Goal: Contribute content: Add original content to the website for others to see

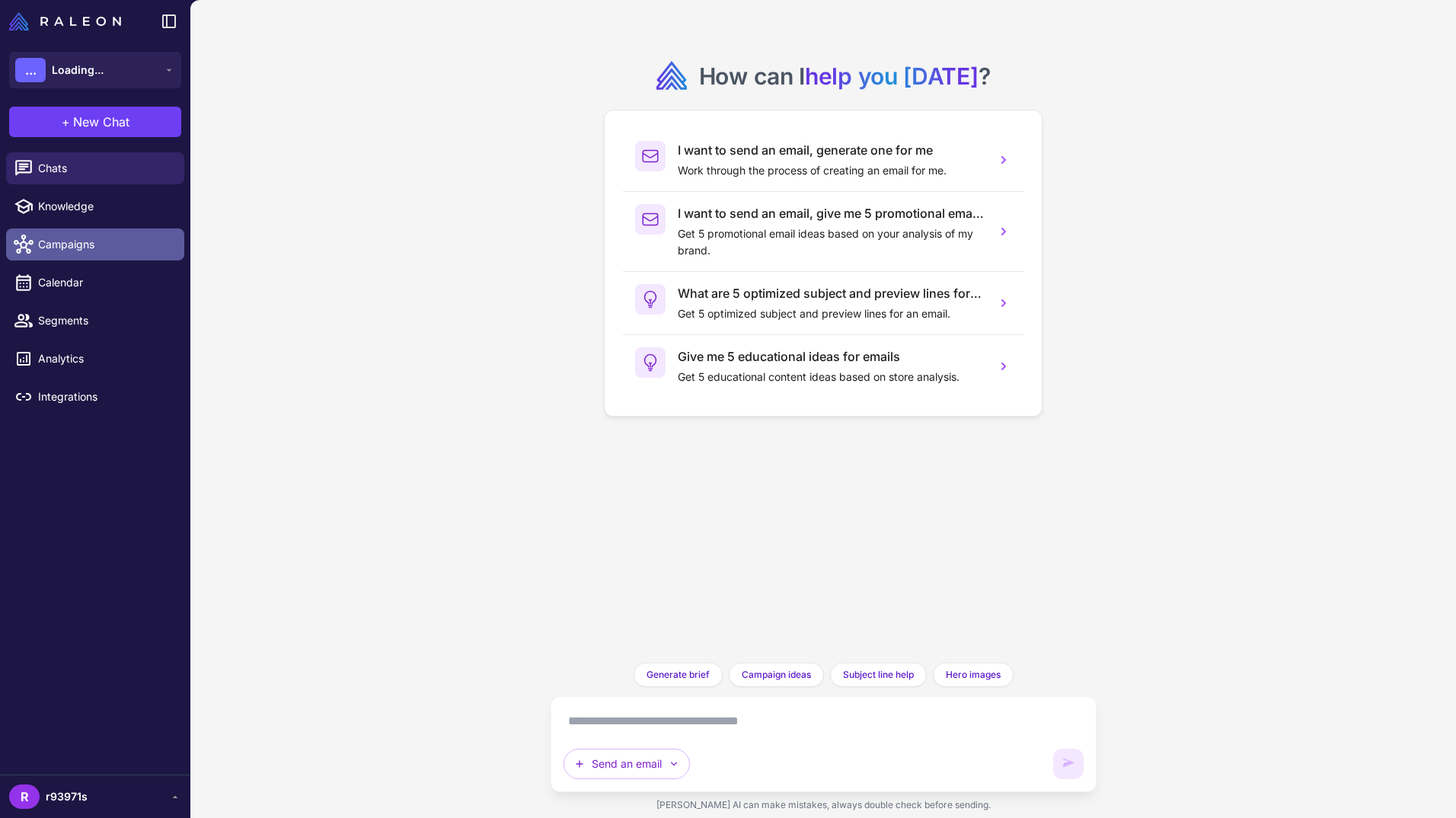
click at [94, 251] on span "Campaigns" at bounding box center [105, 245] width 134 height 17
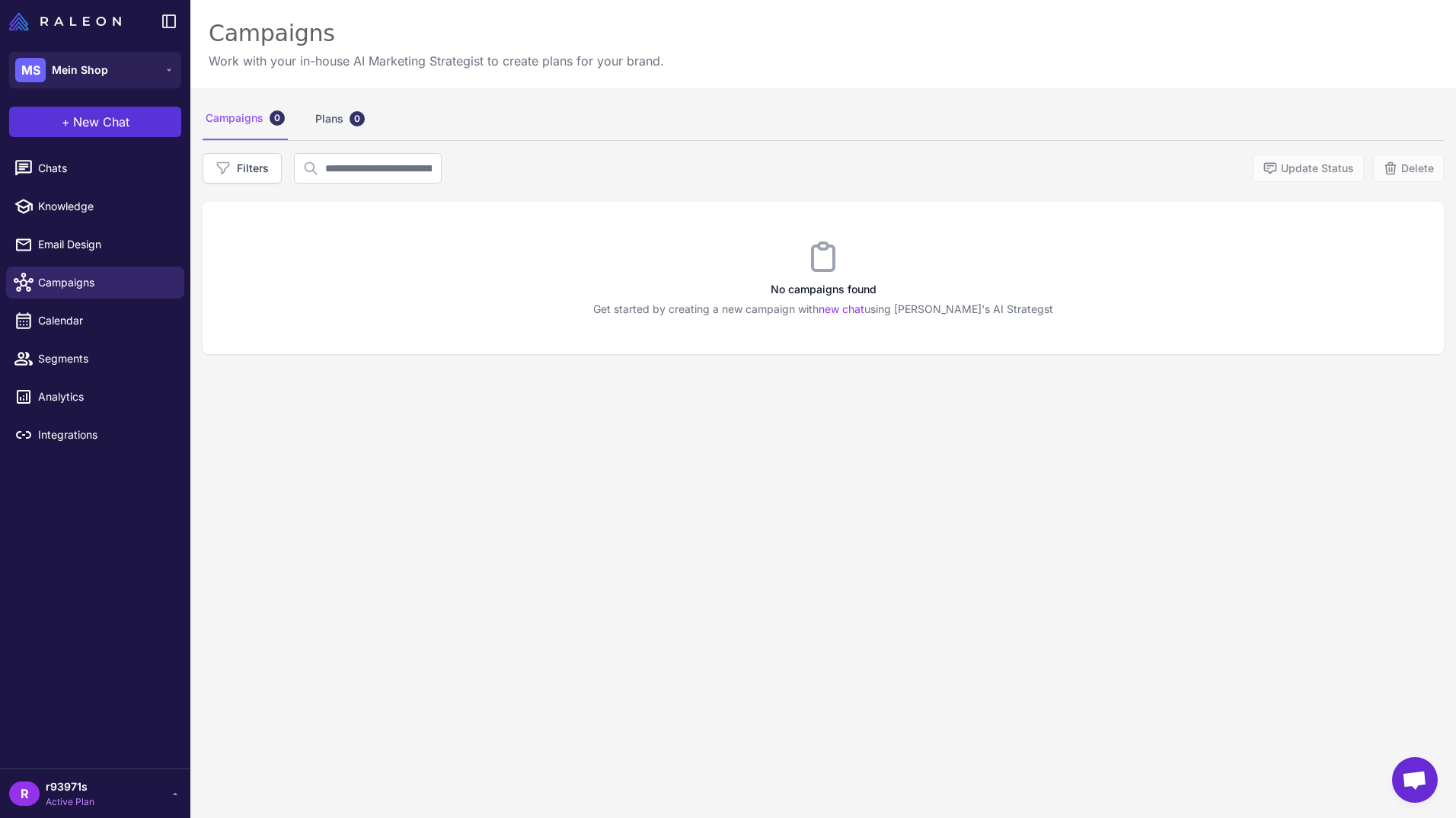
click at [123, 121] on span "New Chat" at bounding box center [101, 121] width 56 height 18
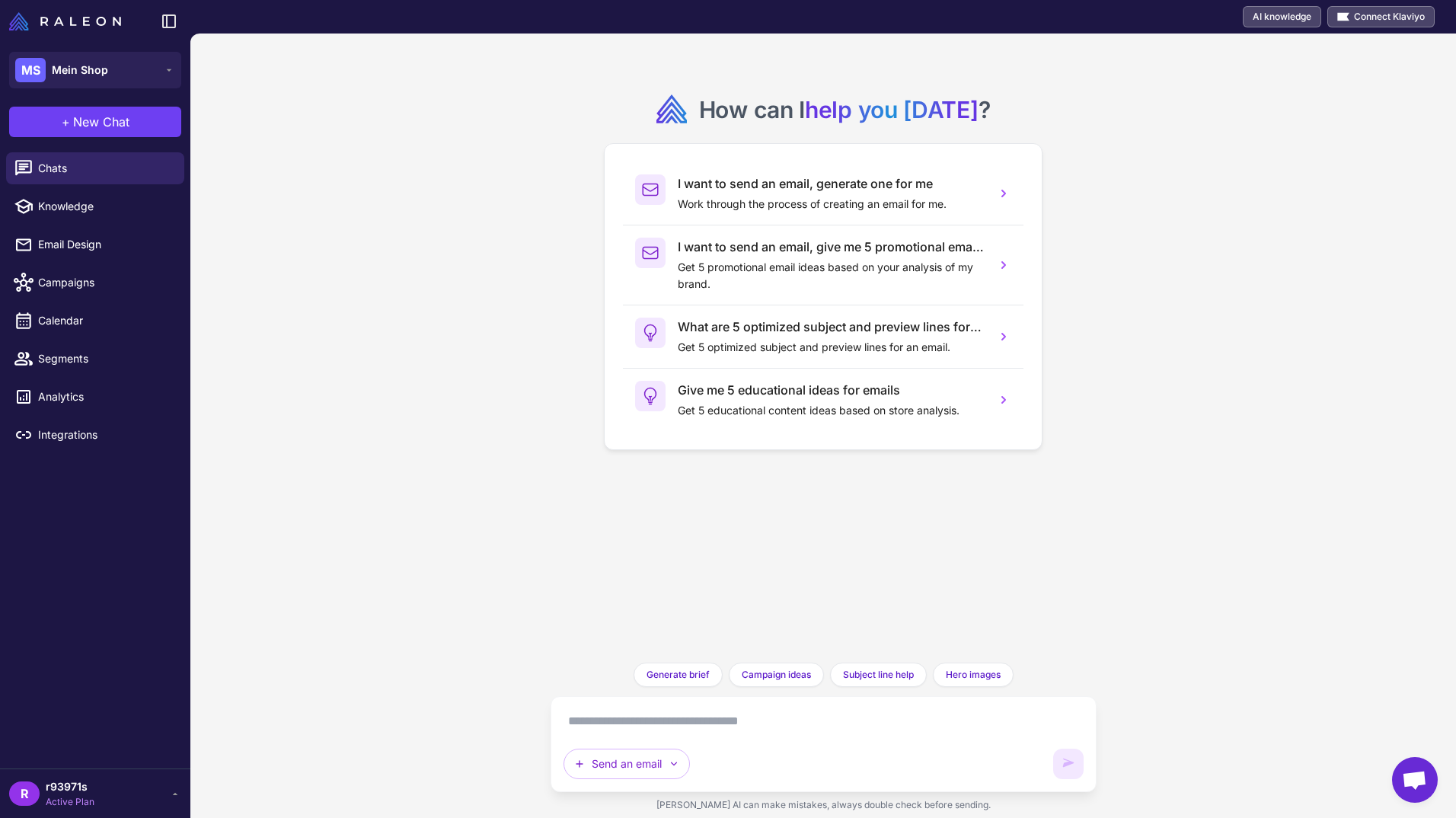
click at [785, 729] on textarea at bounding box center [823, 721] width 520 height 25
click at [672, 763] on icon "button" at bounding box center [674, 763] width 12 height 12
click at [826, 726] on textarea at bounding box center [823, 721] width 520 height 25
click at [95, 246] on span "Email Design" at bounding box center [105, 245] width 134 height 17
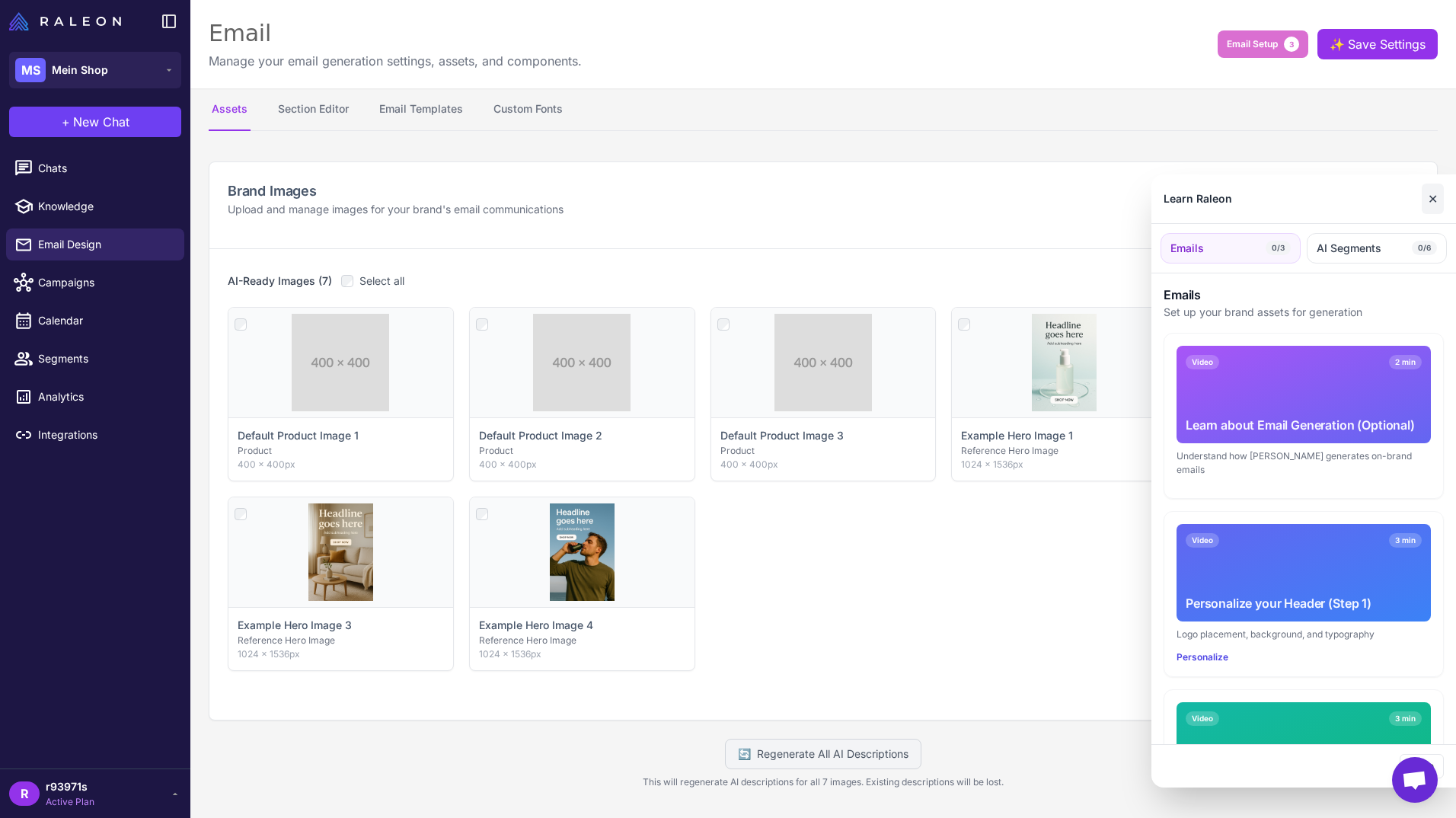
click at [1430, 200] on button "✕" at bounding box center [1433, 199] width 22 height 31
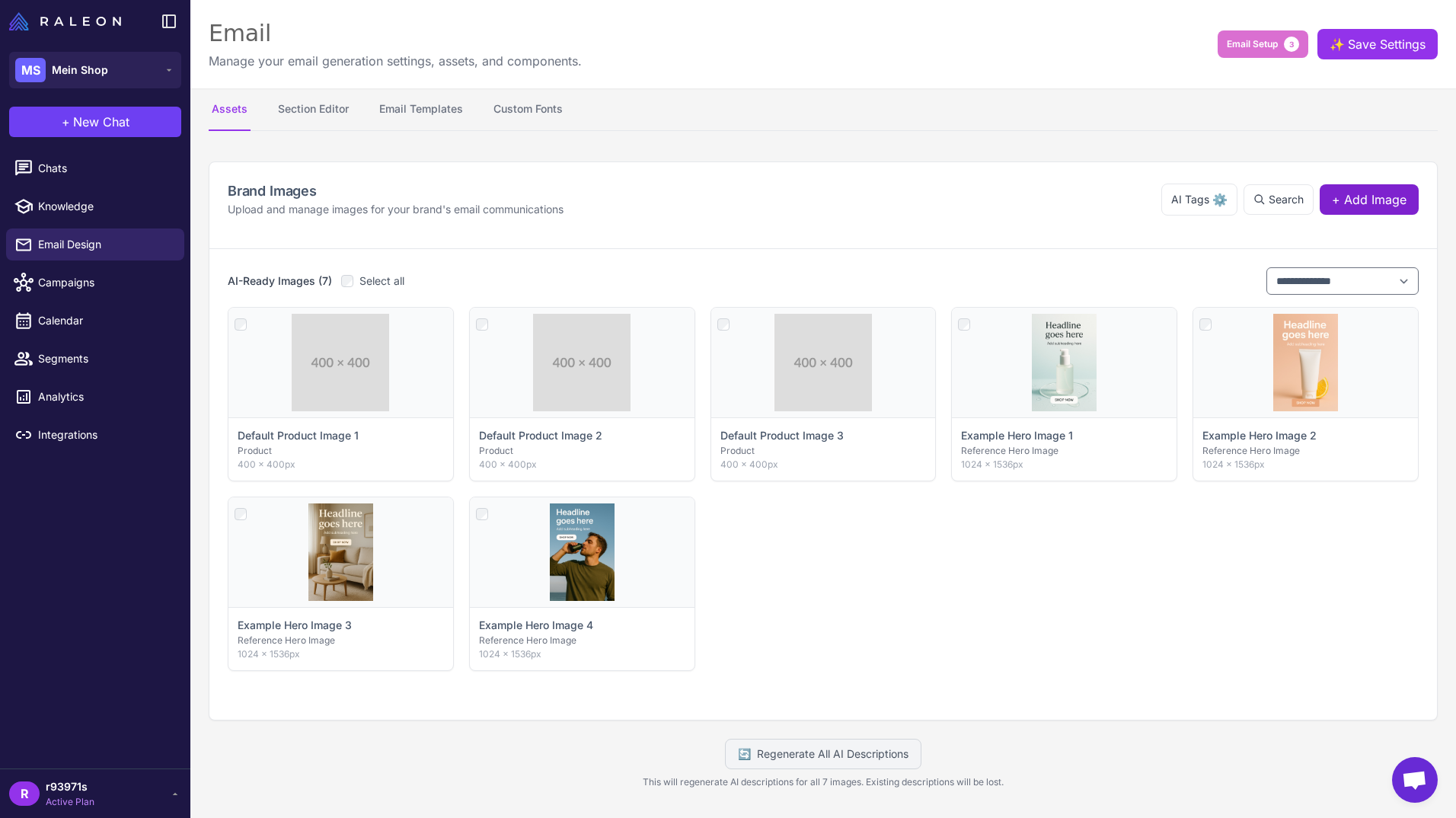
click at [1374, 199] on span "+ Add Image" at bounding box center [1369, 199] width 75 height 18
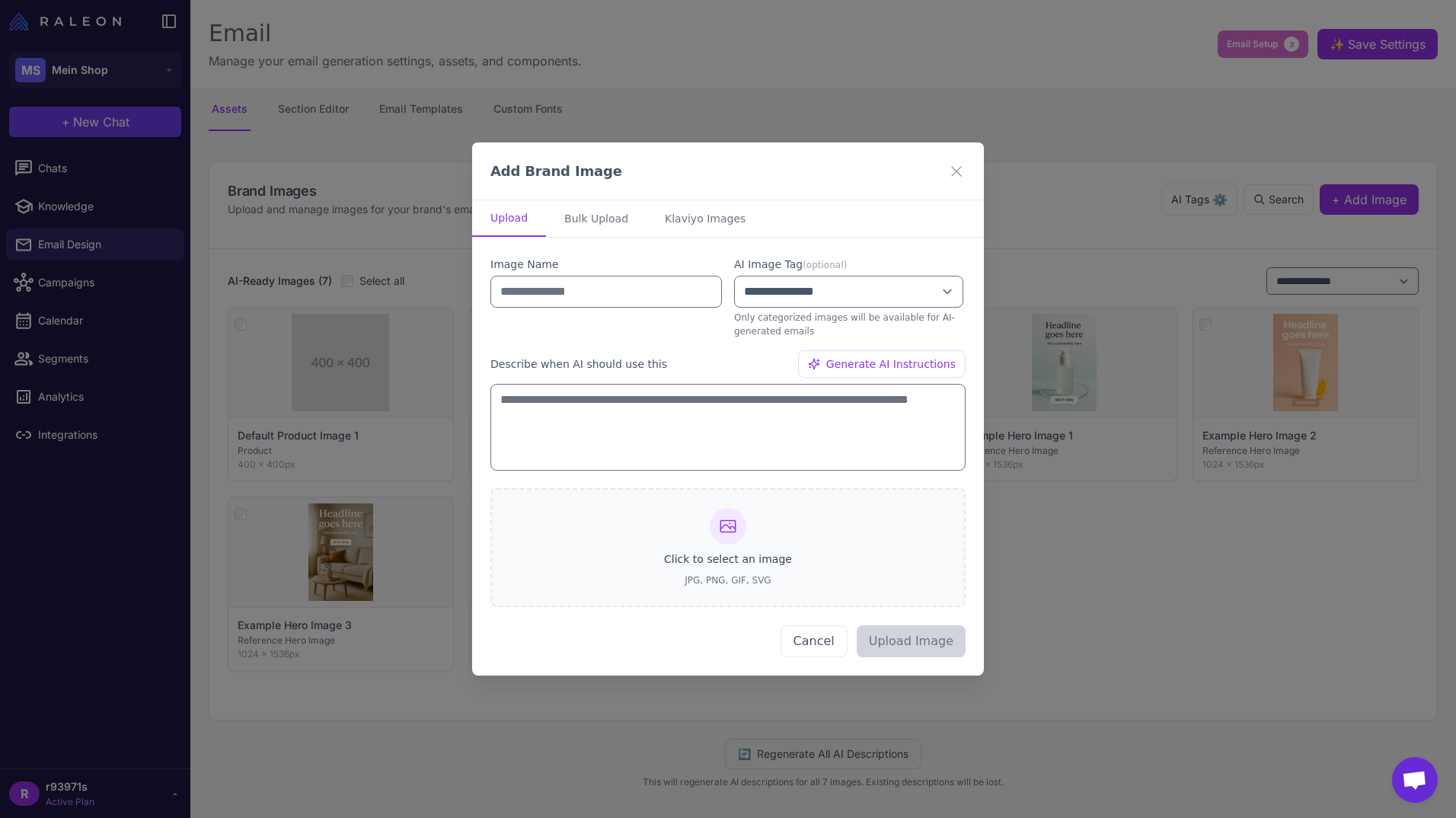
click at [743, 552] on span "Click to select an image" at bounding box center [728, 559] width 128 height 17
type input "*****"
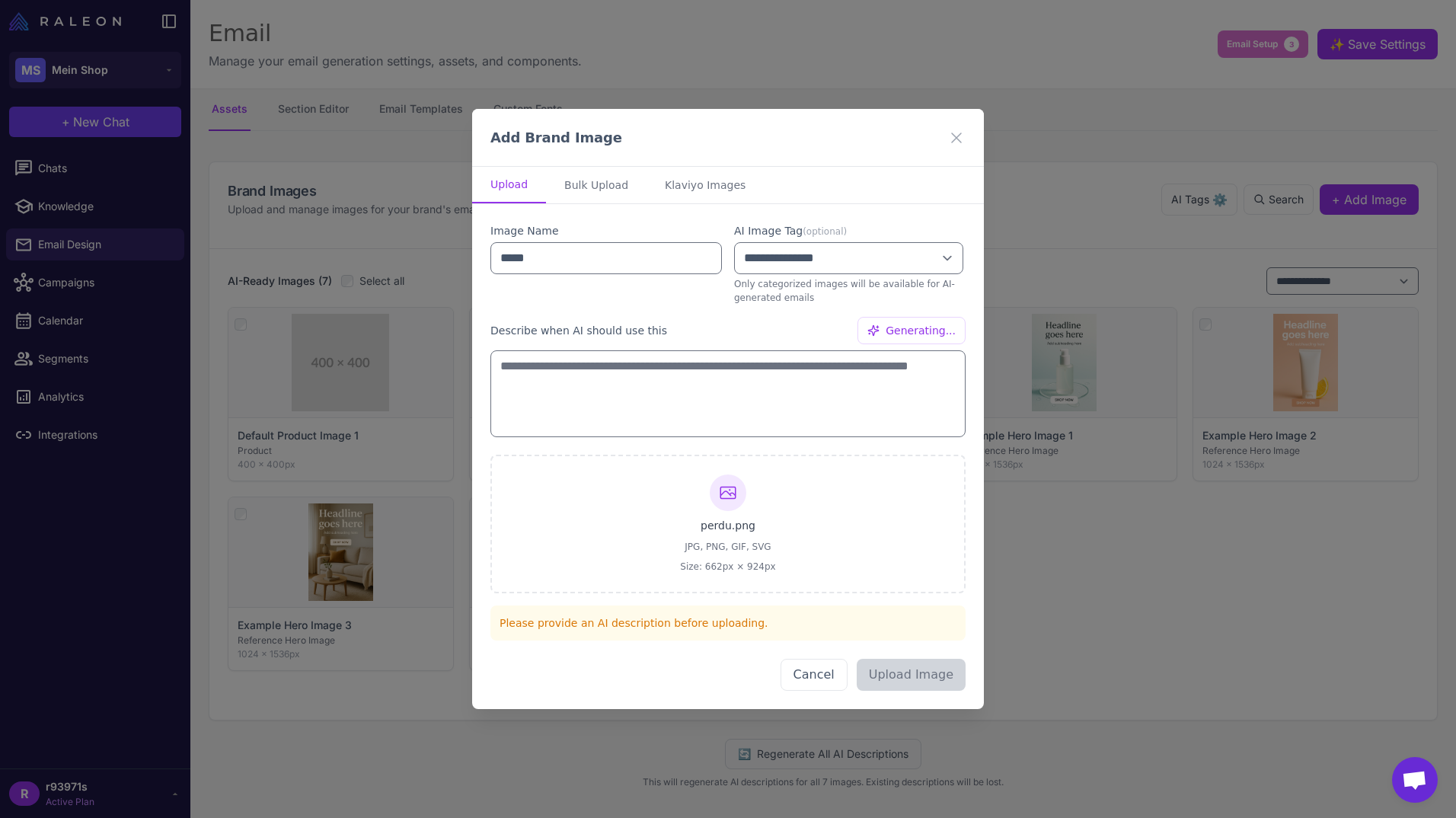
type textarea "**********"
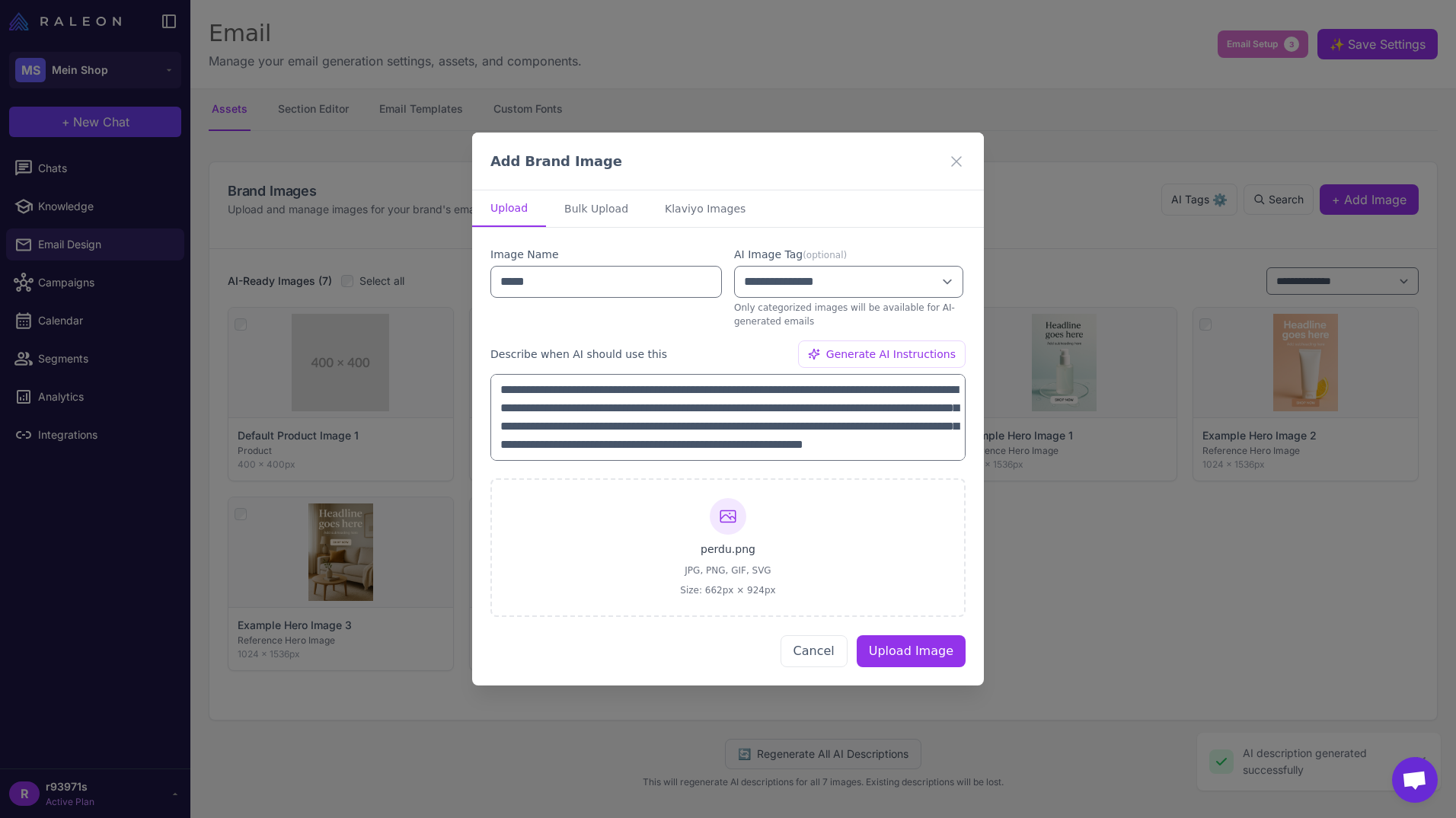
click at [549, 359] on label "Describe when AI should use this" at bounding box center [578, 354] width 176 height 17
click at [919, 644] on button "Upload Image" at bounding box center [912, 651] width 109 height 32
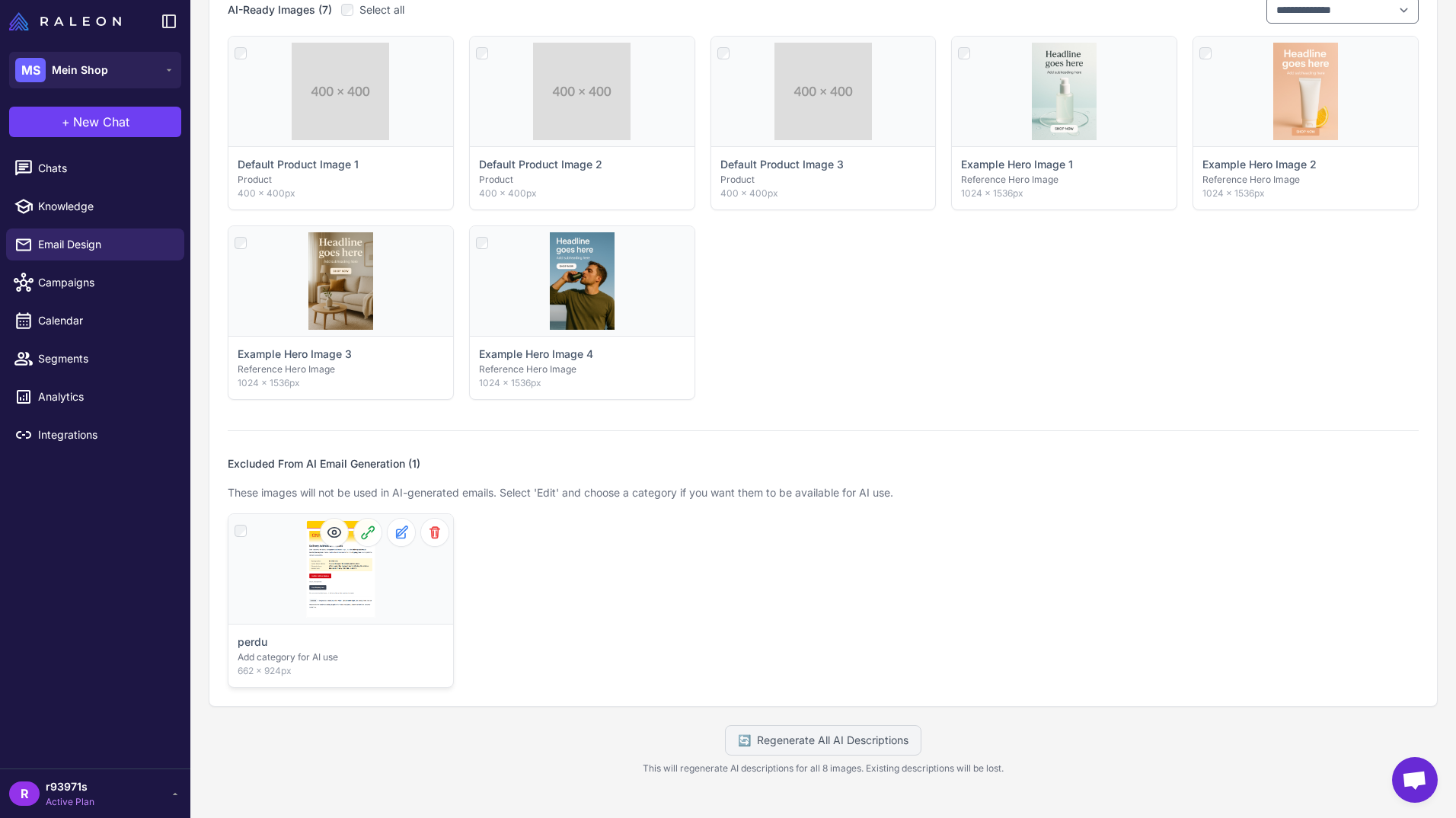
click at [342, 579] on div "Click to select" at bounding box center [341, 568] width 225 height 110
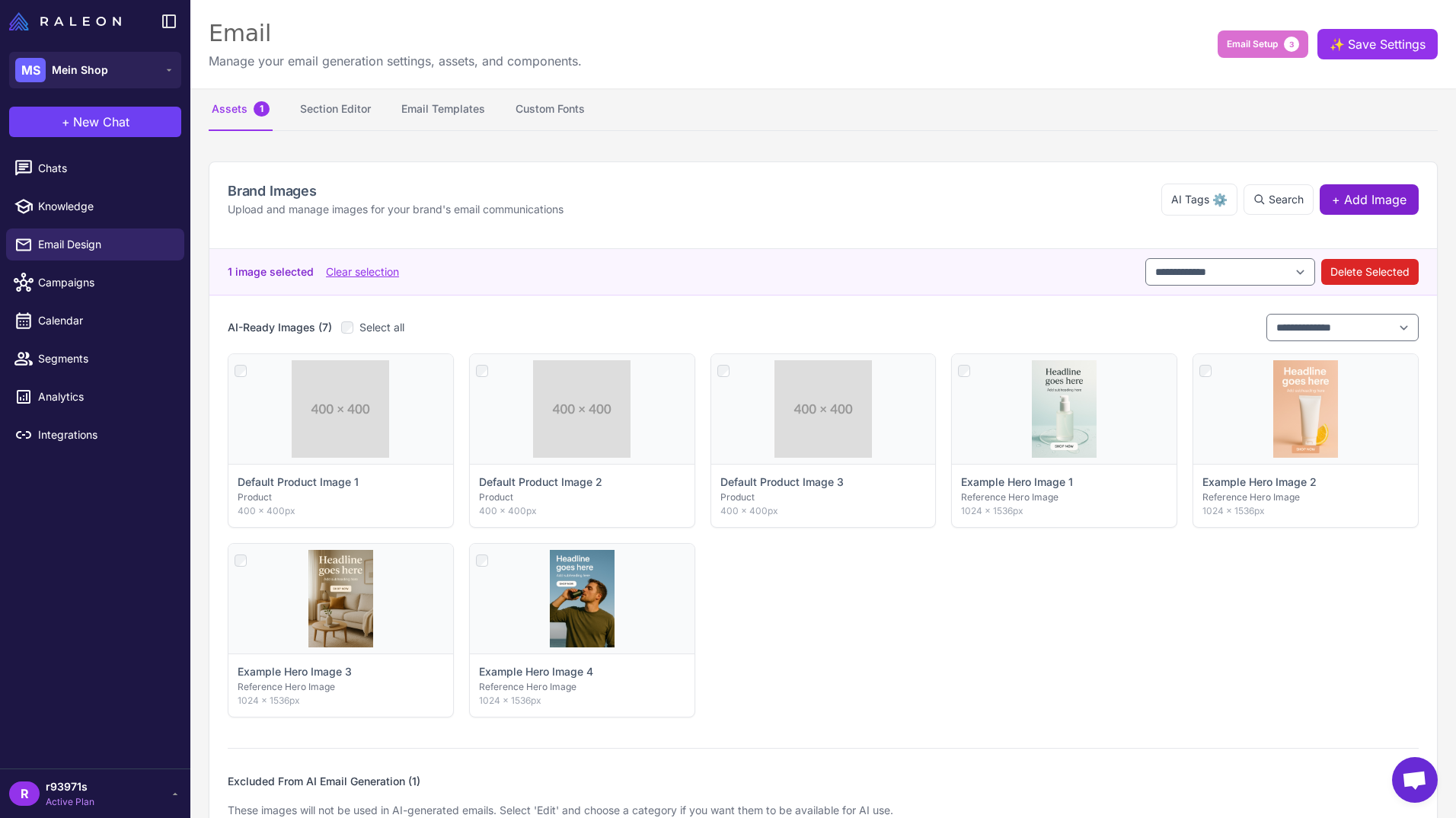
click at [1374, 211] on button "+ Add Image" at bounding box center [1369, 199] width 99 height 31
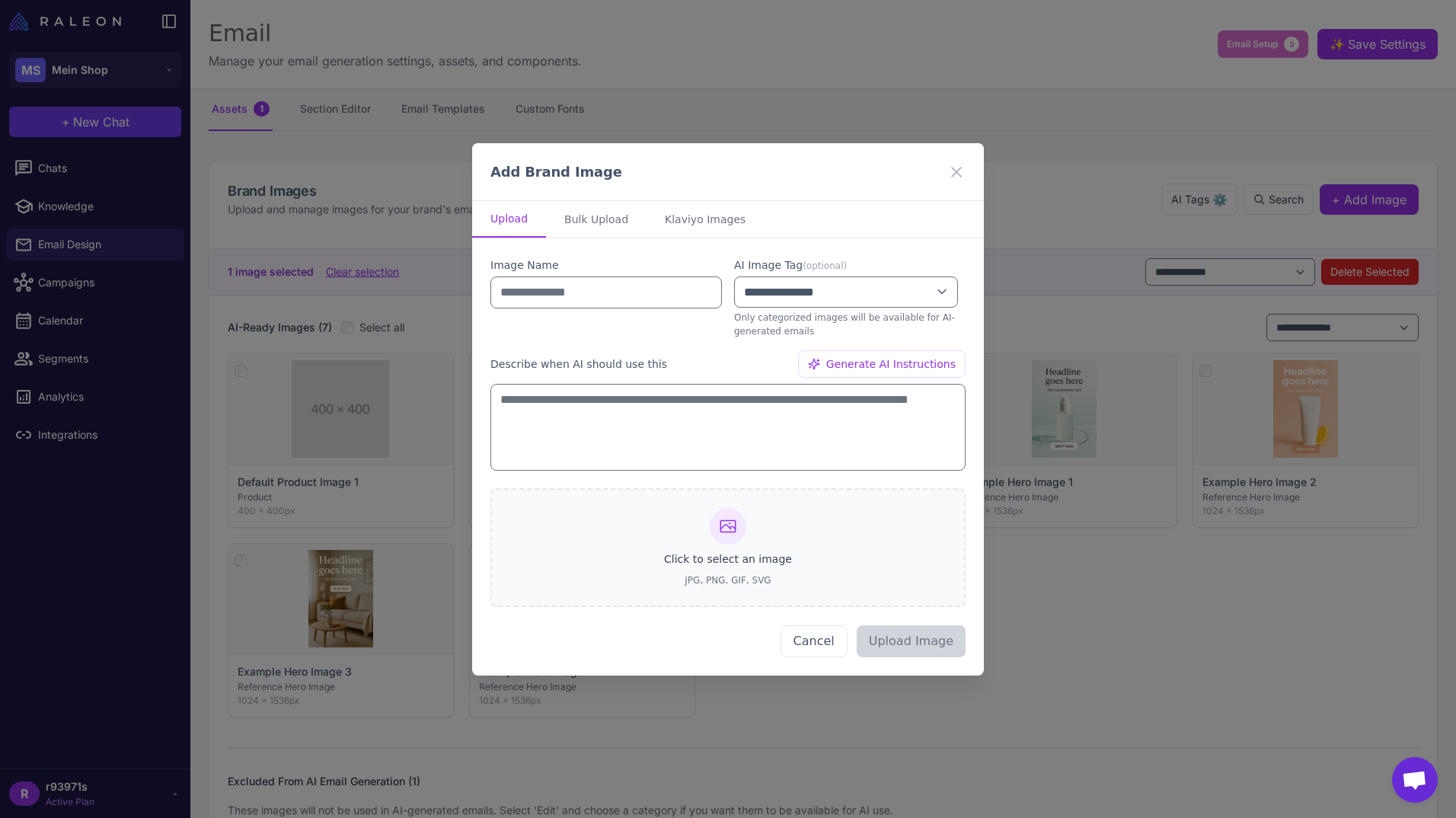
click at [736, 527] on icon at bounding box center [728, 525] width 18 height 18
type input "*****"
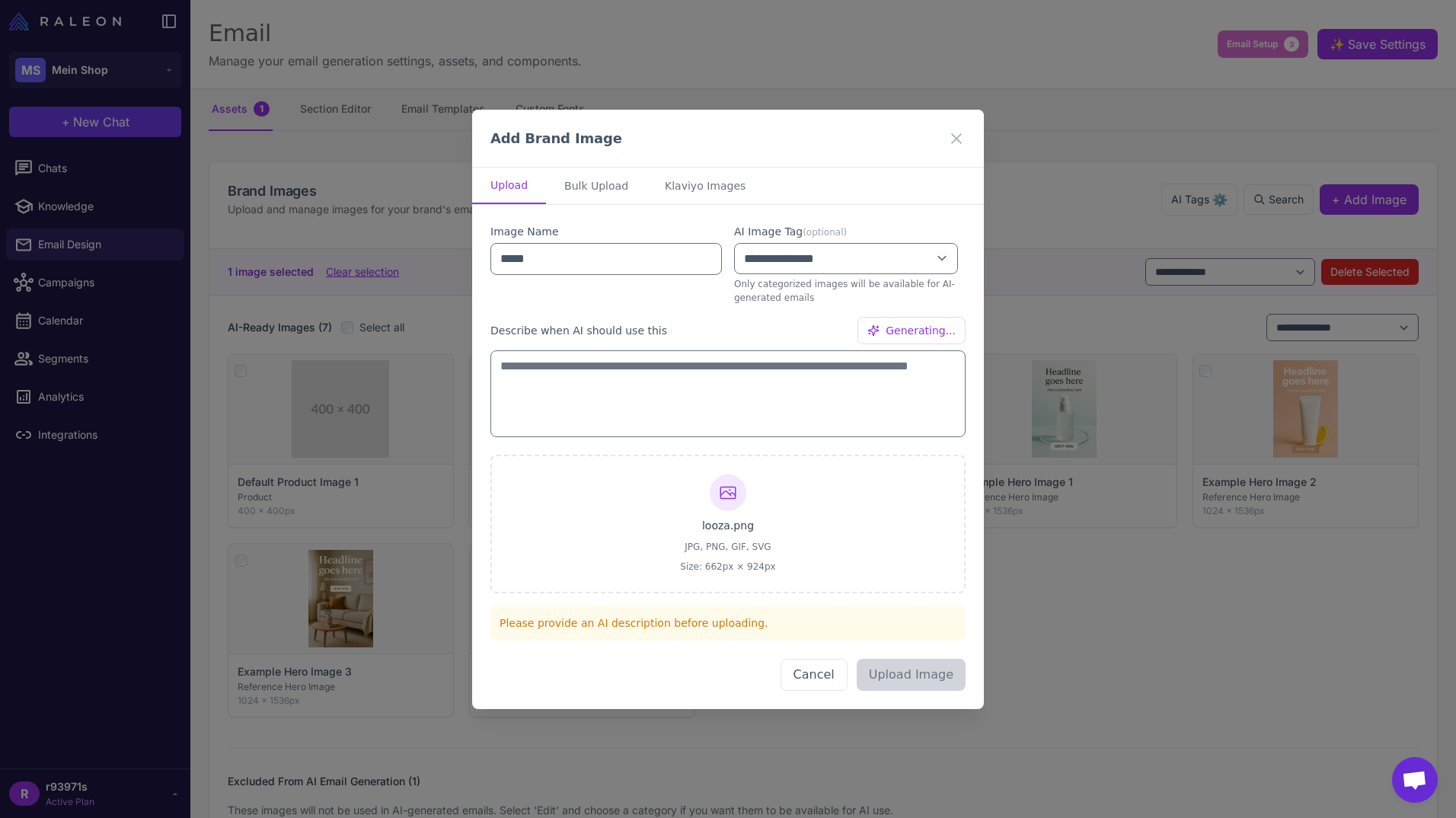
type textarea "**********"
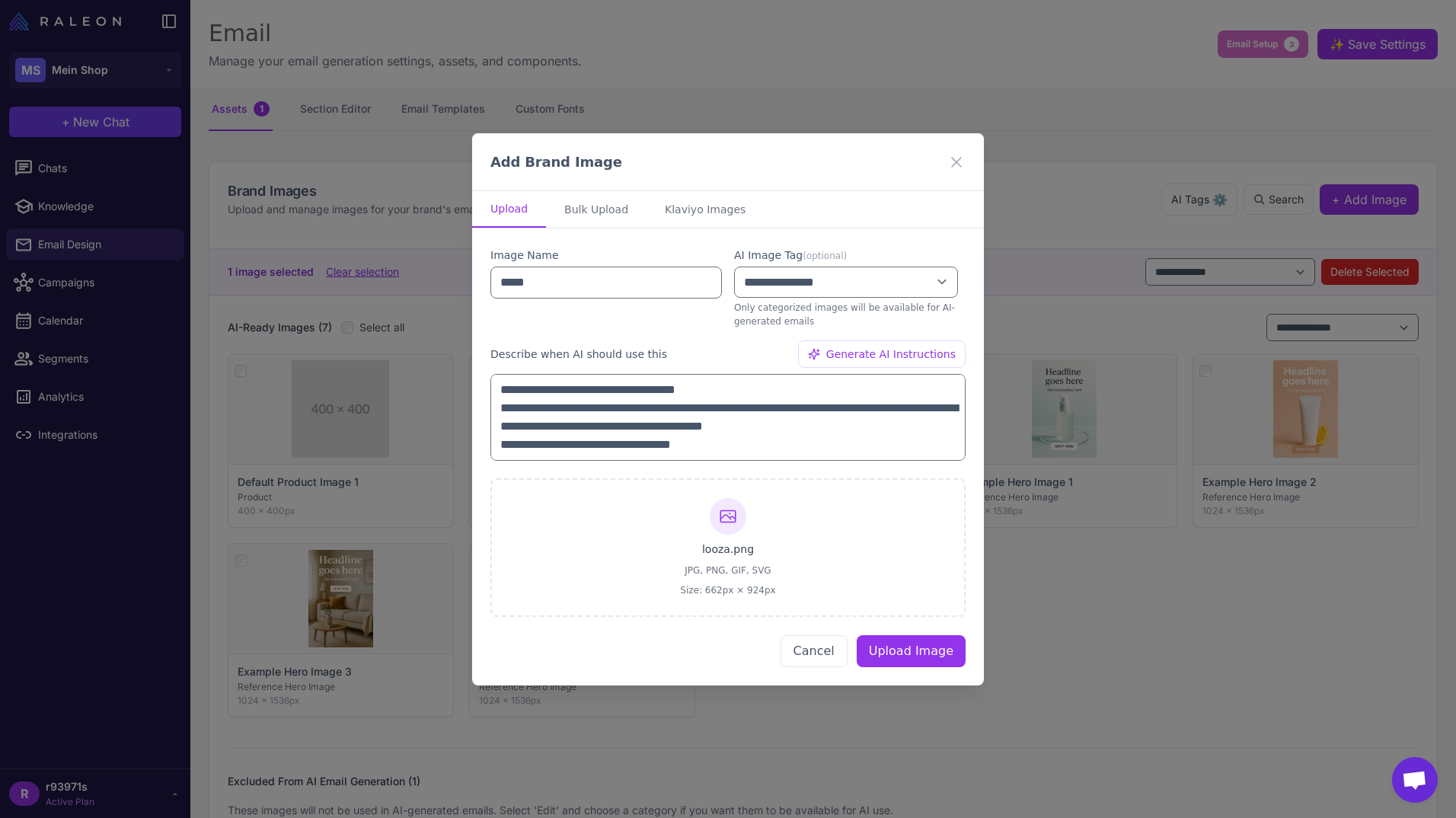
scroll to position [110, 0]
click at [899, 660] on button "Upload Image" at bounding box center [912, 651] width 109 height 32
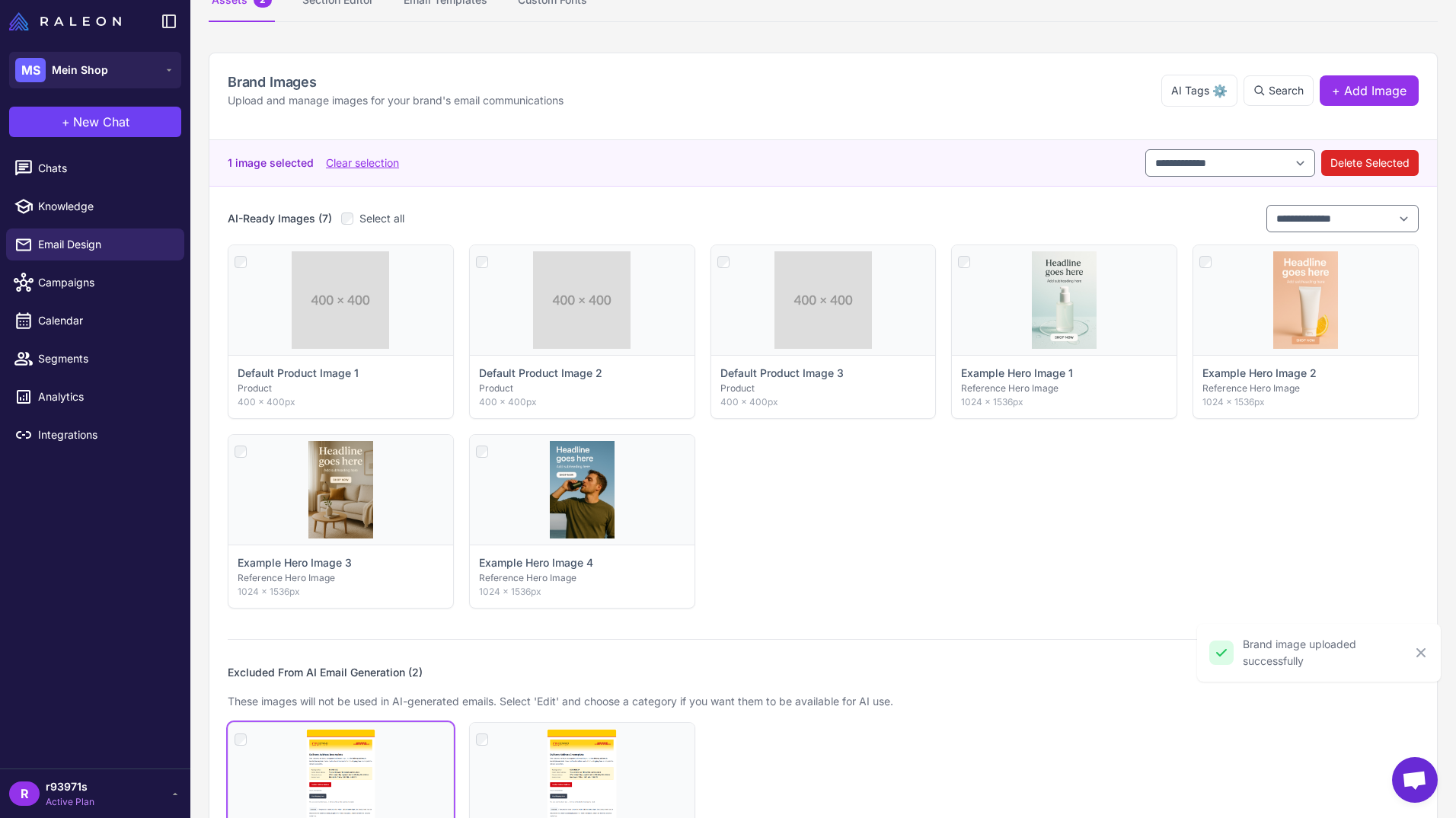
scroll to position [319, 0]
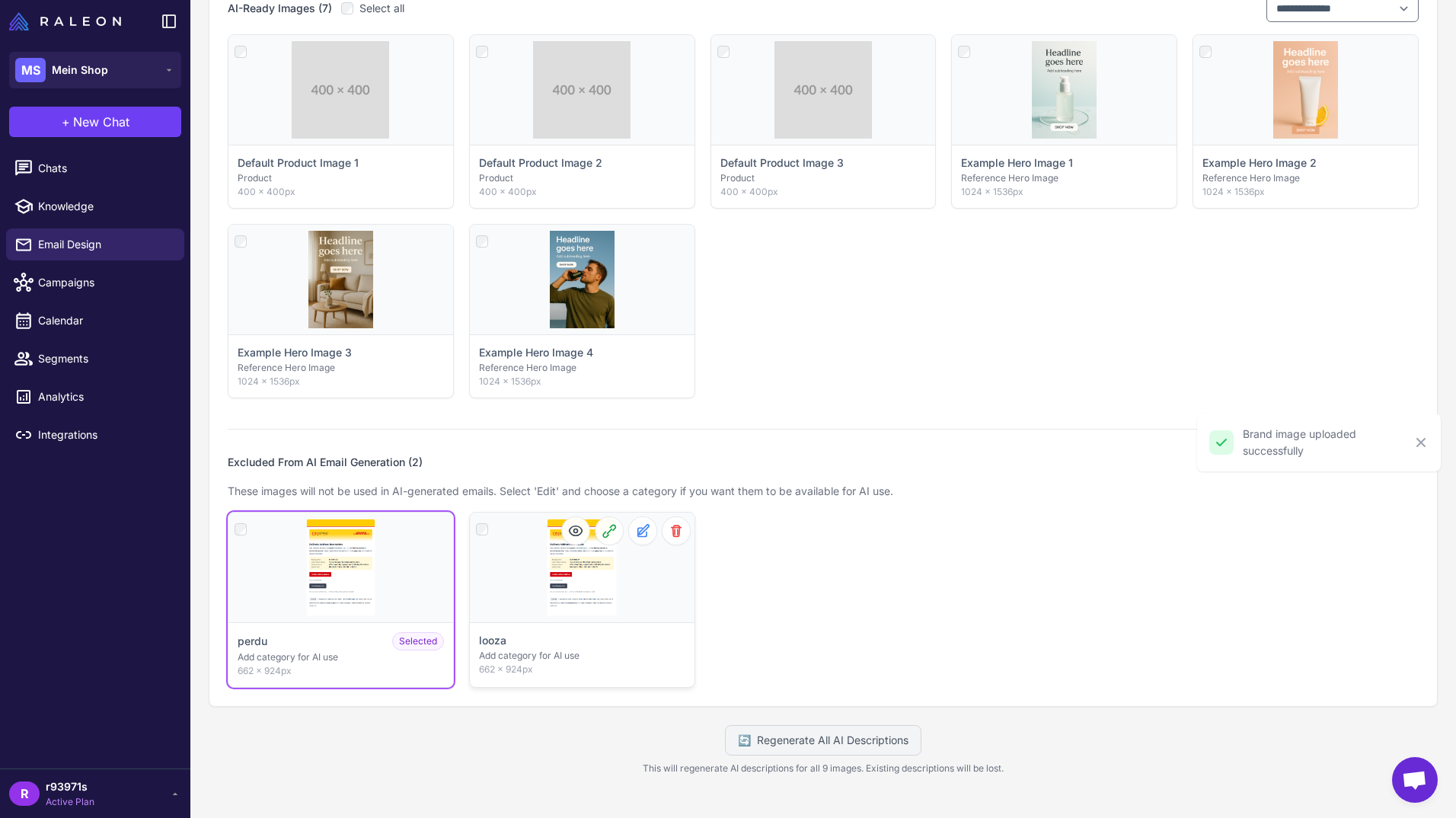
click at [584, 577] on div "Click to select" at bounding box center [582, 567] width 225 height 110
